Goal: Transaction & Acquisition: Purchase product/service

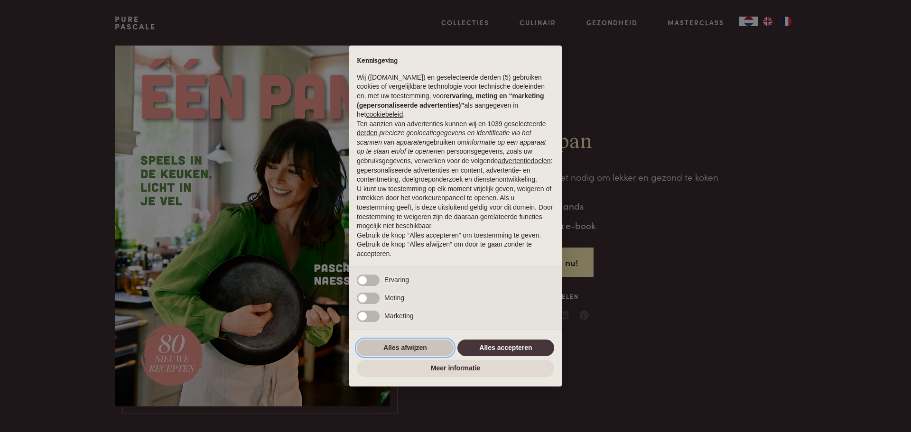
click at [420, 347] on button "Alles afwijzen" at bounding box center [405, 348] width 97 height 17
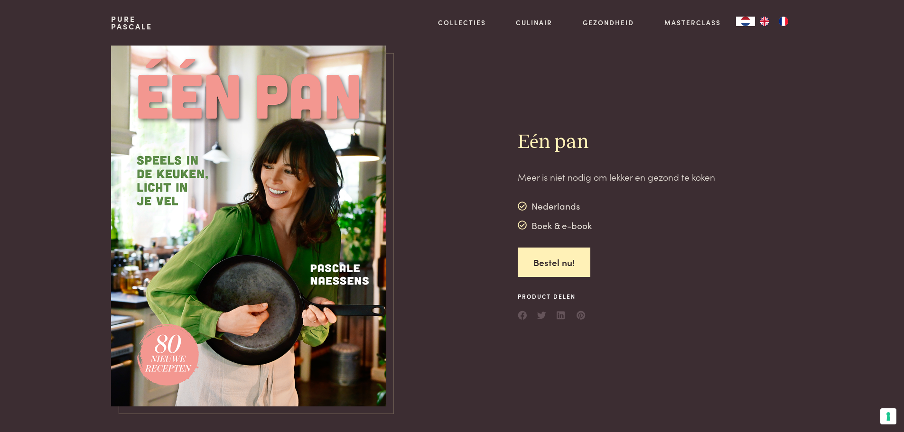
click at [279, 265] on img at bounding box center [248, 226] width 275 height 361
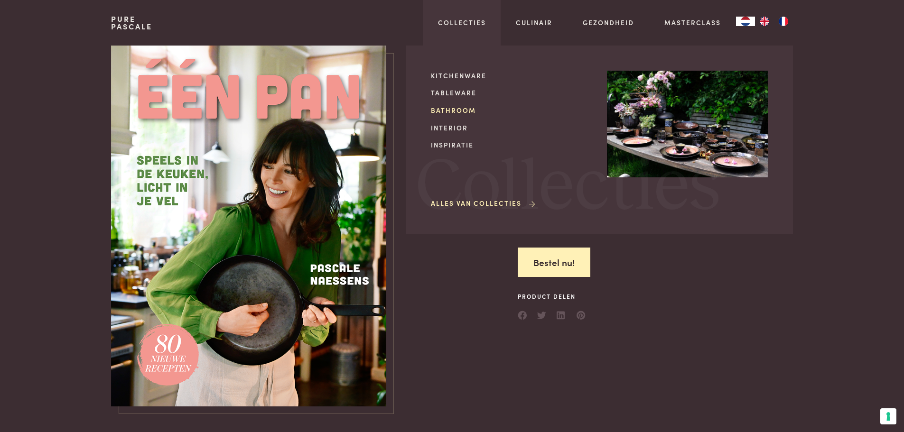
click at [453, 110] on link "Bathroom" at bounding box center [511, 110] width 161 height 10
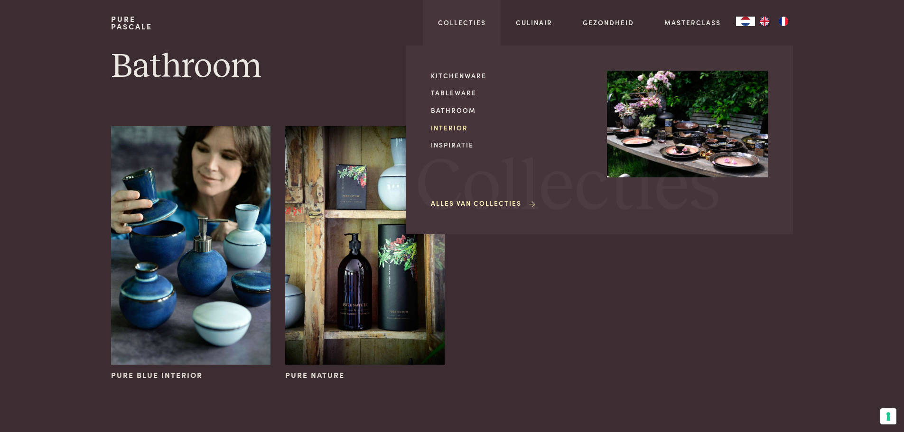
click at [442, 128] on link "Interior" at bounding box center [511, 128] width 161 height 10
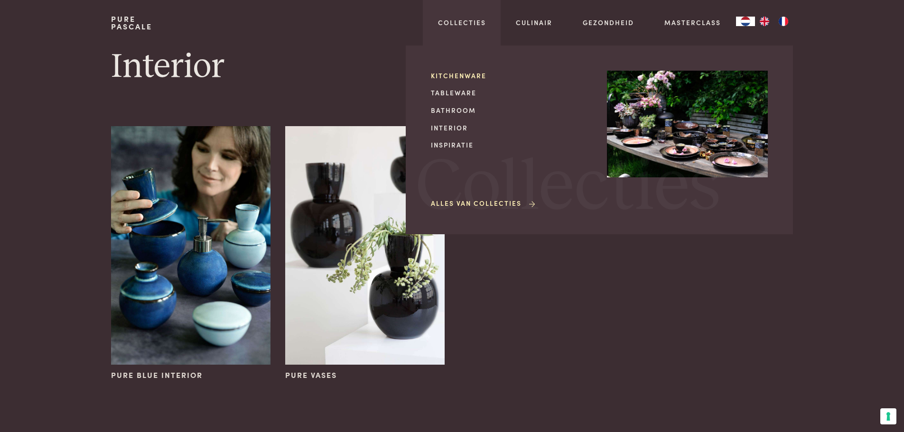
click at [463, 74] on link "Kitchenware" at bounding box center [511, 76] width 161 height 10
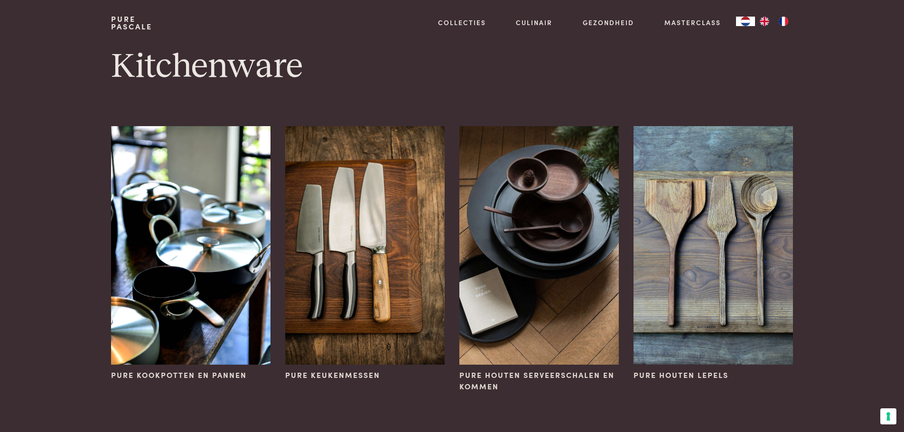
scroll to position [47, 0]
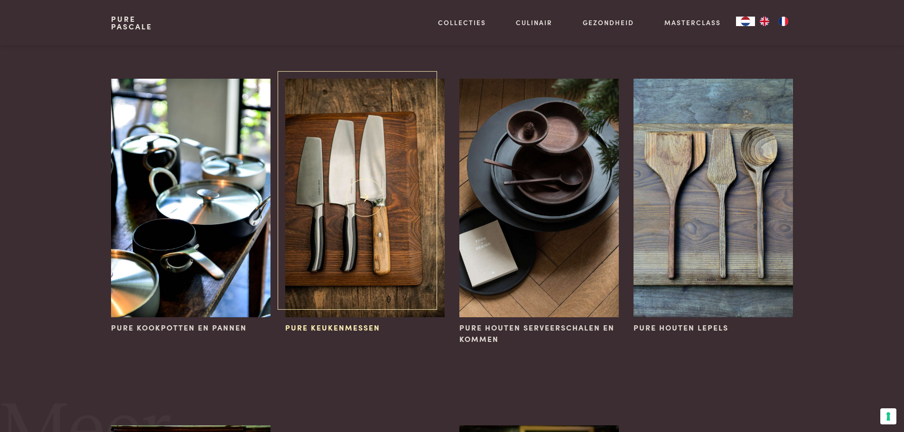
click at [400, 168] on img at bounding box center [364, 198] width 159 height 239
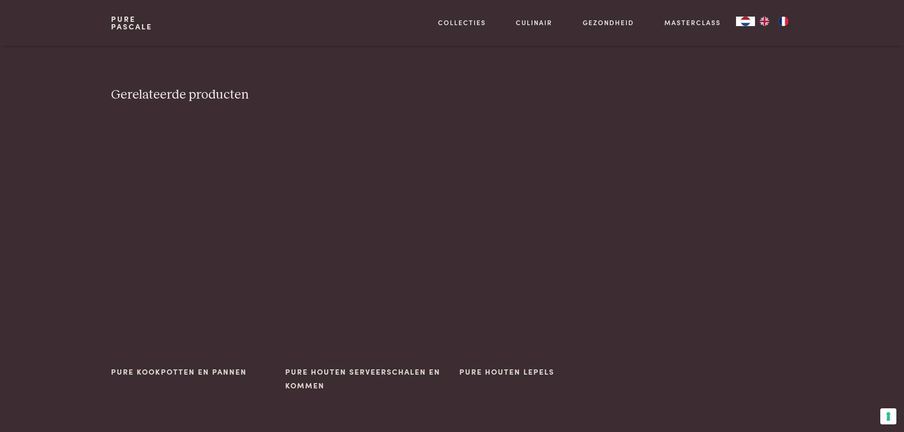
scroll to position [1044, 0]
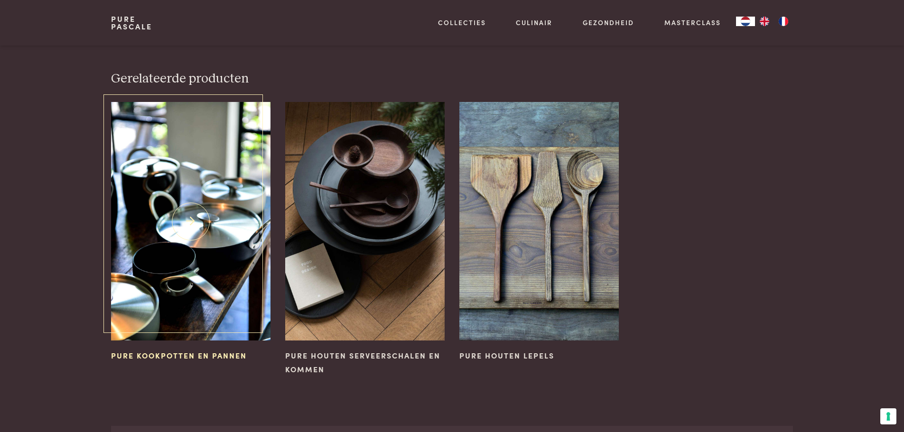
click at [230, 196] on img at bounding box center [190, 221] width 159 height 239
